Goal: Task Accomplishment & Management: Use online tool/utility

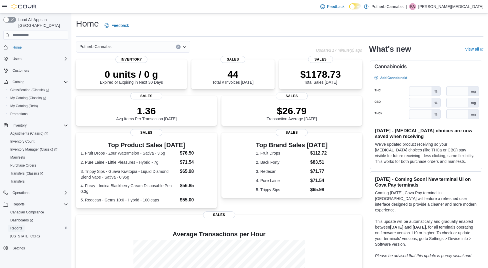
click at [16, 226] on span "Reports" at bounding box center [16, 228] width 12 height 5
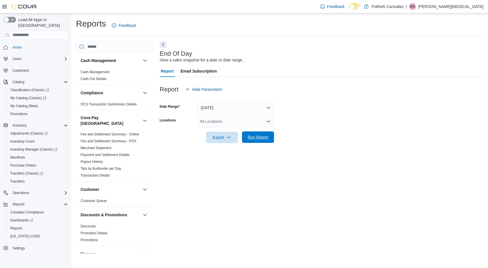
click at [249, 135] on span "Run Report" at bounding box center [257, 137] width 21 height 6
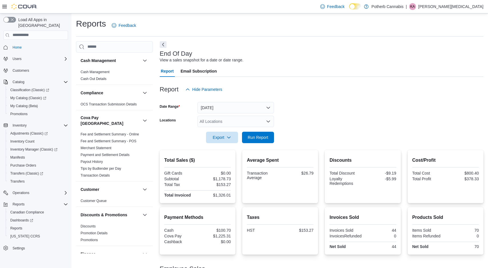
click at [327, 122] on form "Date Range Today Locations All Locations Export Run Report" at bounding box center [321, 119] width 323 height 48
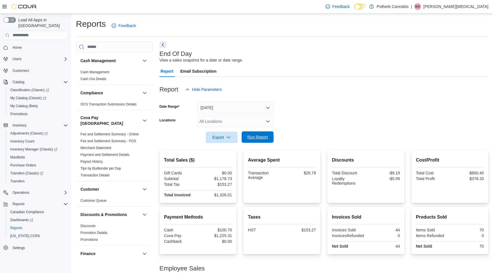
click at [260, 137] on span "Run Report" at bounding box center [257, 137] width 21 height 6
click at [316, 89] on div "Report Hide Parameters" at bounding box center [324, 89] width 329 height 11
click at [262, 137] on span "Run Report" at bounding box center [257, 137] width 21 height 6
click at [267, 134] on span "Run Report" at bounding box center [257, 137] width 25 height 11
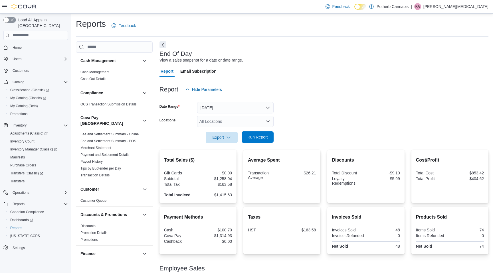
click at [251, 136] on span "Run Report" at bounding box center [257, 137] width 21 height 6
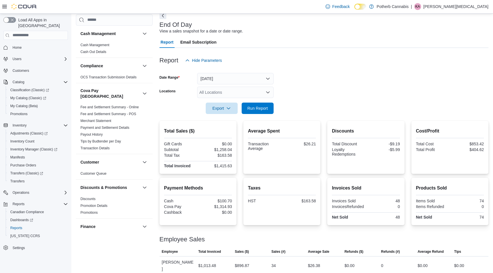
scroll to position [41, 0]
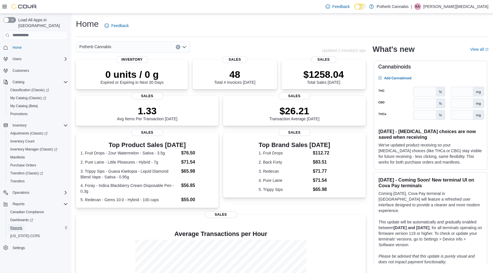
click at [22, 226] on span "Reports" at bounding box center [16, 228] width 12 height 5
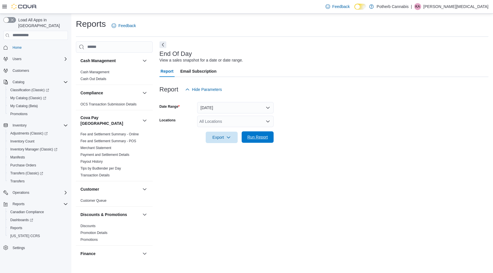
click at [253, 140] on span "Run Report" at bounding box center [257, 137] width 25 height 11
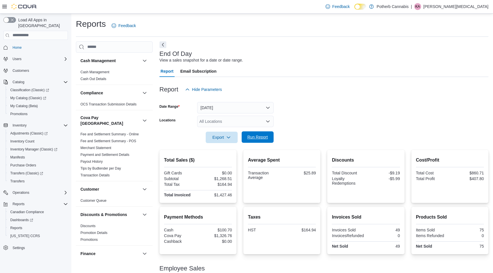
click at [254, 137] on span "Run Report" at bounding box center [257, 137] width 21 height 6
click at [25, 218] on span "Dashboards" at bounding box center [21, 220] width 23 height 5
click at [257, 134] on span "Run Report" at bounding box center [257, 137] width 25 height 11
click at [26, 225] on div "Reports" at bounding box center [38, 228] width 60 height 7
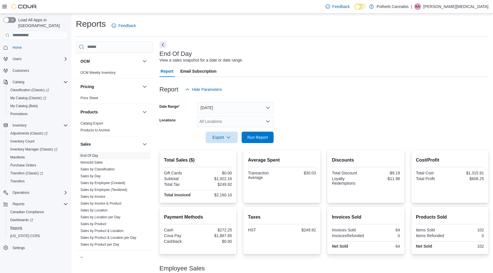
scroll to position [359, 0]
click at [94, 160] on link "Itemized Sales" at bounding box center [92, 162] width 23 height 4
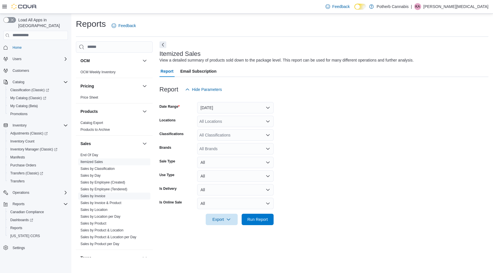
click at [100, 194] on span "Sales by Invoice" at bounding box center [114, 196] width 72 height 7
click at [100, 194] on link "Sales by Invoice" at bounding box center [93, 196] width 25 height 4
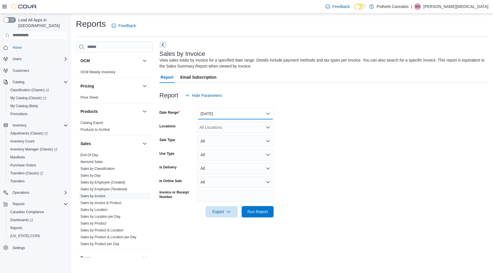
click at [249, 110] on button "Yesterday" at bounding box center [235, 113] width 77 height 11
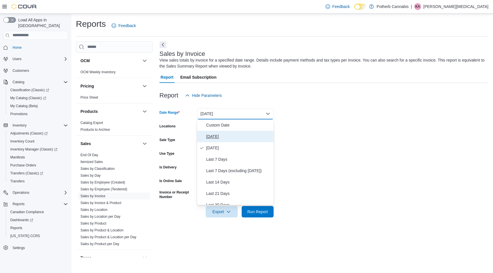
click at [232, 133] on button "Today" at bounding box center [235, 136] width 77 height 11
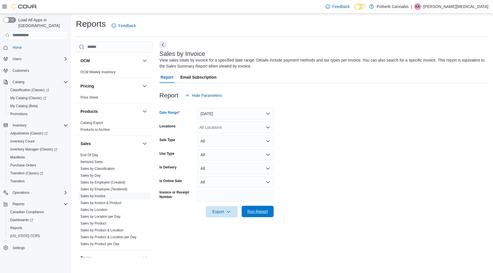
click at [258, 210] on span "Run Report" at bounding box center [257, 212] width 21 height 6
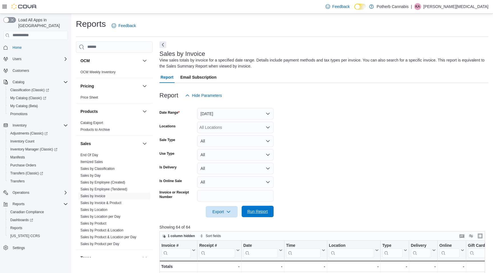
scroll to position [67, 0]
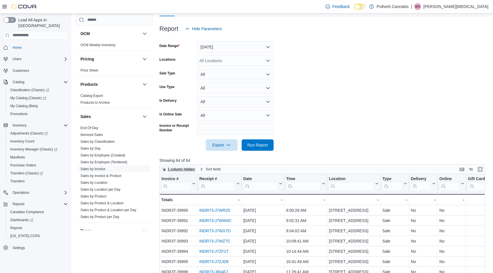
click at [178, 166] on span "1 column hidden" at bounding box center [178, 169] width 33 height 7
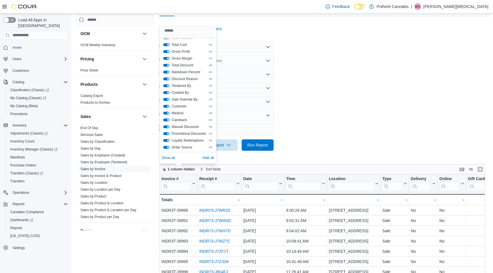
scroll to position [88, 0]
click at [166, 112] on button "Medical" at bounding box center [166, 112] width 6 height 3
click at [166, 119] on button "Cashback" at bounding box center [166, 119] width 6 height 3
click at [167, 113] on button "Order Source" at bounding box center [166, 112] width 6 height 3
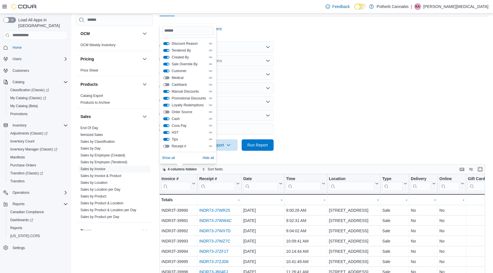
click at [166, 117] on div "Cash" at bounding box center [188, 119] width 50 height 5
click at [166, 118] on button "Cash" at bounding box center [166, 119] width 6 height 3
click at [166, 125] on button "Cova Pay" at bounding box center [166, 125] width 6 height 3
click at [166, 139] on button "Tips" at bounding box center [166, 139] width 6 height 3
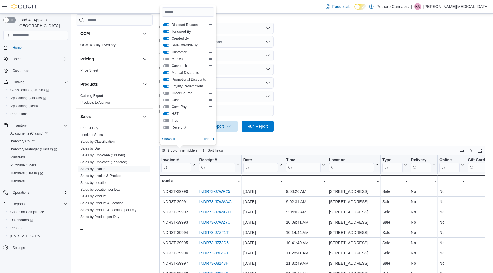
scroll to position [0, 0]
click at [167, 73] on button "Online" at bounding box center [166, 72] width 6 height 3
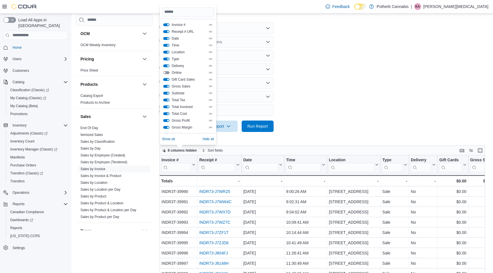
click at [166, 66] on button "Delivery" at bounding box center [166, 66] width 6 height 3
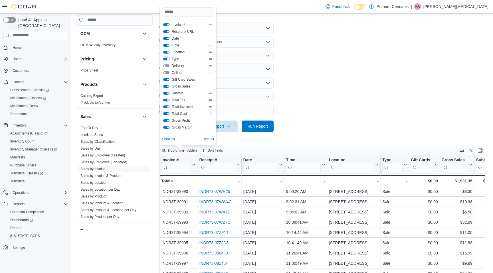
click at [167, 58] on button "Type" at bounding box center [166, 59] width 6 height 3
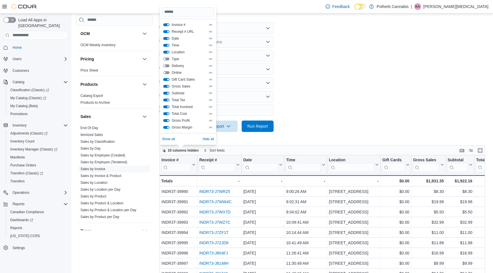
click at [167, 58] on button "Type" at bounding box center [166, 59] width 6 height 3
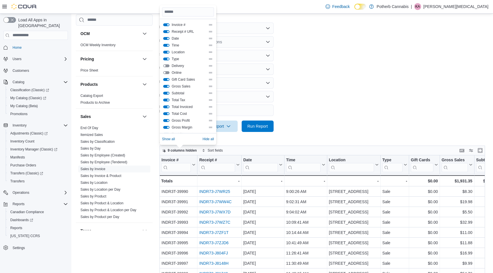
click at [167, 58] on button "Type" at bounding box center [166, 59] width 6 height 3
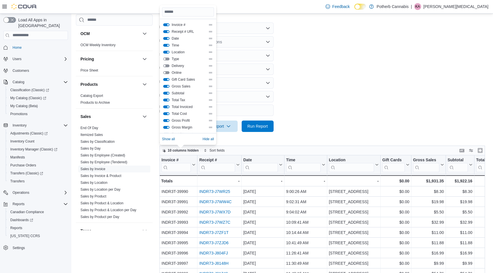
click at [167, 58] on button "Type" at bounding box center [166, 59] width 6 height 3
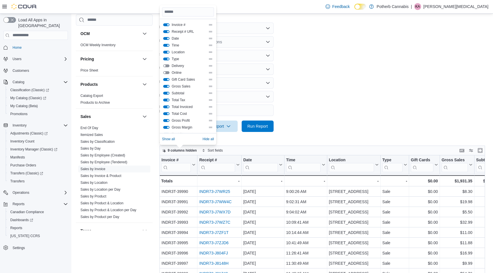
click at [167, 52] on button "Location" at bounding box center [166, 52] width 6 height 3
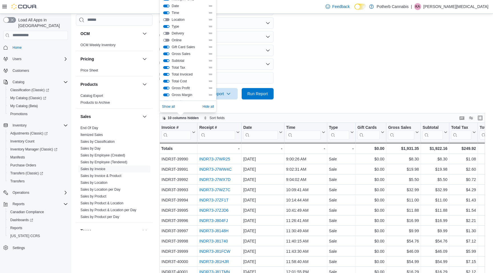
scroll to position [110, 0]
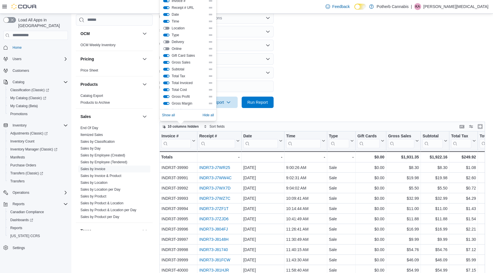
click at [167, 56] on button "Gift Card Sales" at bounding box center [166, 55] width 6 height 3
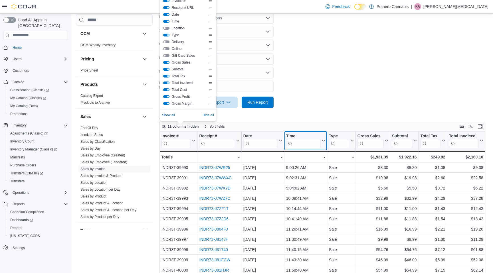
click at [322, 142] on icon at bounding box center [323, 140] width 5 height 3
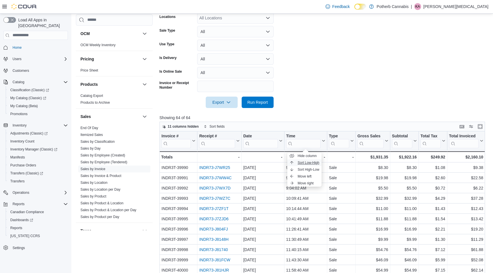
click at [310, 164] on span "Sort Low-High" at bounding box center [309, 163] width 22 height 5
click at [324, 142] on icon at bounding box center [323, 140] width 3 height 1
click at [289, 140] on icon at bounding box center [288, 141] width 3 height 3
click at [301, 172] on span "Sort High-Low" at bounding box center [309, 170] width 22 height 5
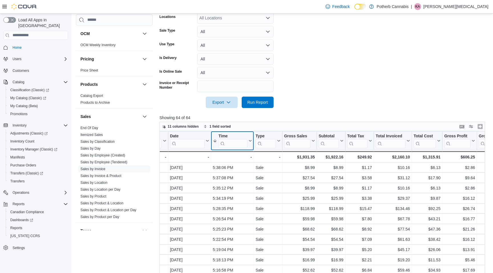
scroll to position [0, 0]
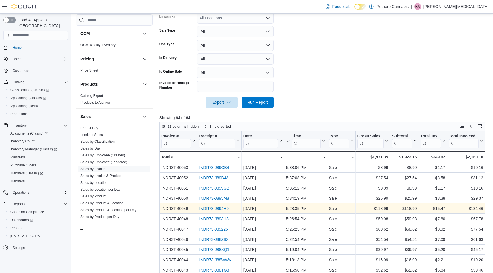
click at [220, 208] on link "INDR73-J894H9" at bounding box center [213, 209] width 29 height 5
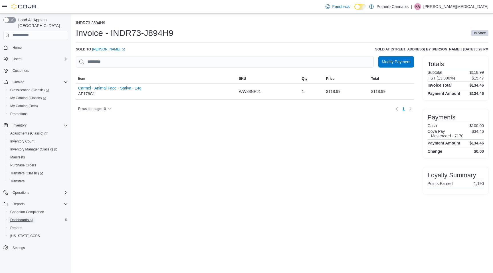
click at [23, 218] on span "Dashboards" at bounding box center [21, 220] width 23 height 5
